Goal: Navigation & Orientation: Find specific page/section

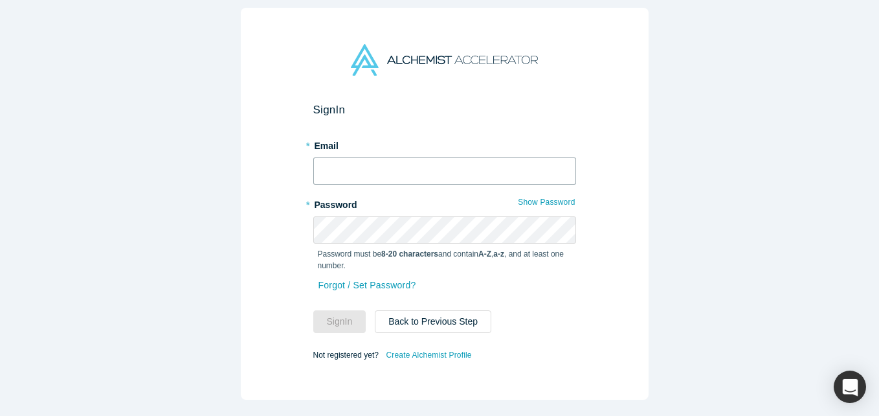
click at [392, 172] on input "text" at bounding box center [444, 170] width 263 height 27
type input "[EMAIL_ADDRESS][DOMAIN_NAME]"
click at [313, 310] on button "Sign In" at bounding box center [339, 321] width 53 height 23
